Goal: Entertainment & Leisure: Consume media (video, audio)

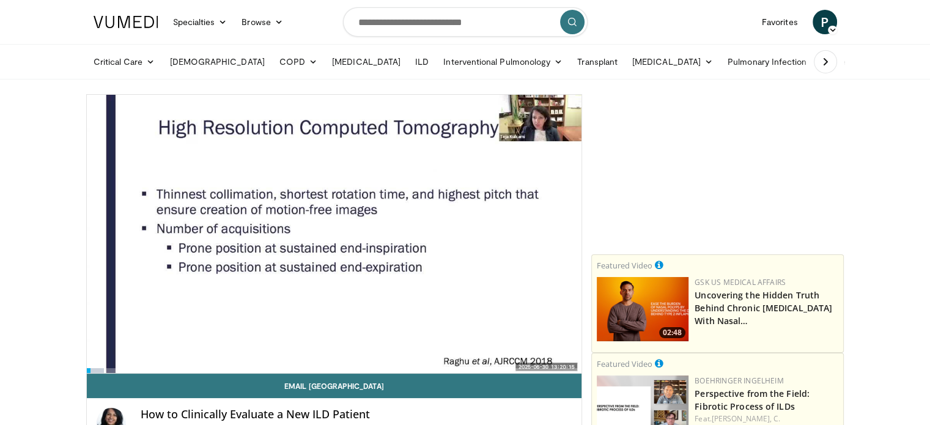
scroll to position [61, 0]
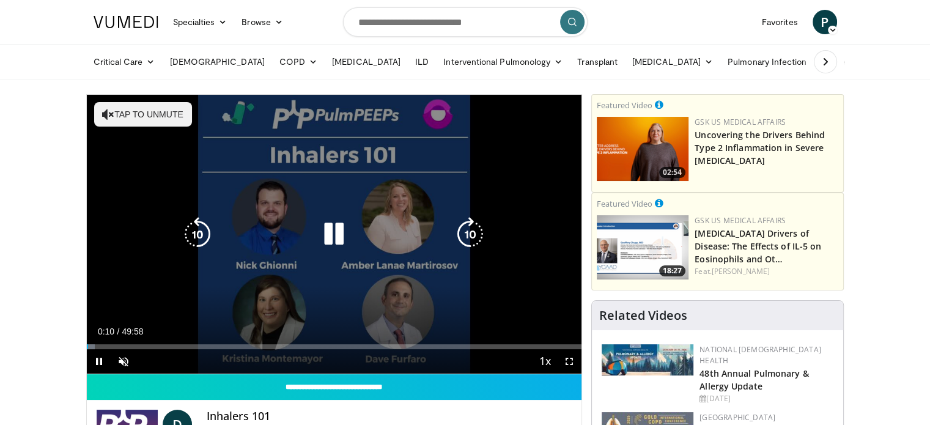
click at [108, 112] on icon "Video Player" at bounding box center [108, 114] width 12 height 12
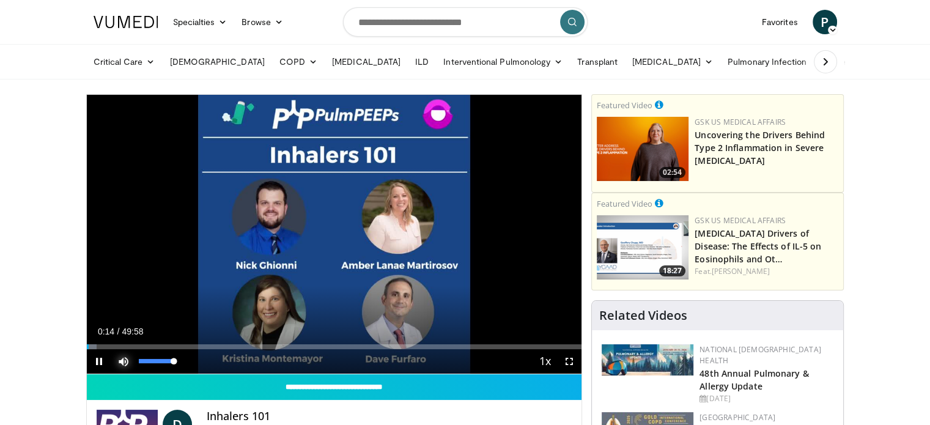
click at [118, 360] on span "Video Player" at bounding box center [123, 361] width 24 height 24
drag, startPoint x: 138, startPoint y: 361, endPoint x: 162, endPoint y: 361, distance: 23.9
click at [159, 362] on div "Volume Level" at bounding box center [149, 361] width 21 height 4
